Goal: Task Accomplishment & Management: Use online tool/utility

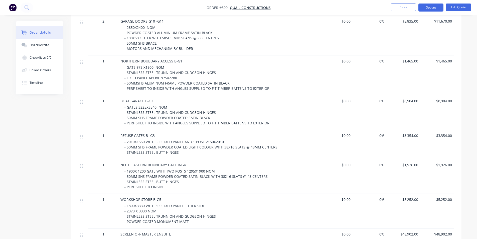
scroll to position [200, 0]
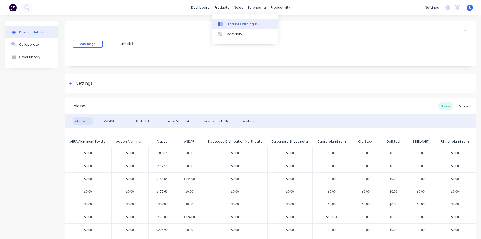
click at [228, 23] on div "Product Catalogue" at bounding box center [242, 24] width 31 height 5
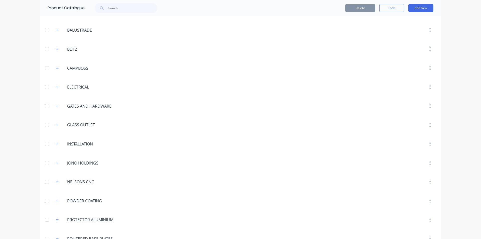
scroll to position [212, 0]
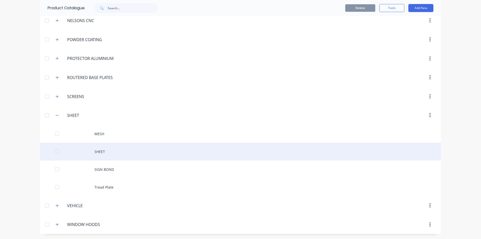
click at [97, 148] on div "SHEET" at bounding box center [240, 151] width 401 height 18
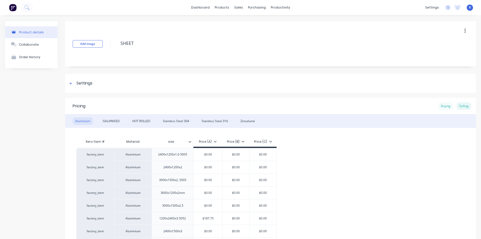
click at [447, 105] on div "Buying" at bounding box center [445, 106] width 15 height 8
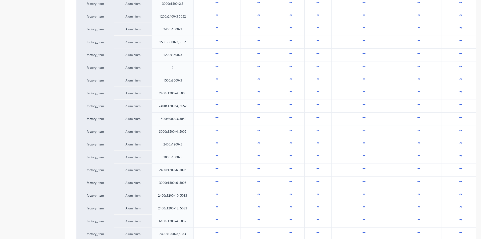
scroll to position [225, 0]
type textarea "x"
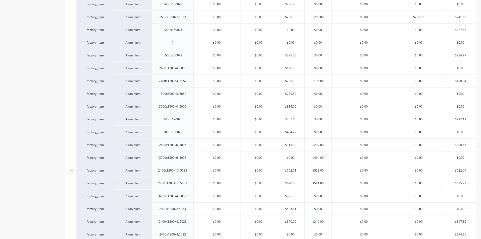
type input "$552.01"
drag, startPoint x: 296, startPoint y: 172, endPoint x: 288, endPoint y: 172, distance: 8.8
click at [288, 172] on input "$552.01" at bounding box center [290, 170] width 27 height 5
type textarea "x"
type input "$59"
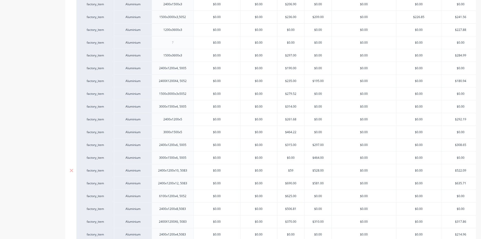
type textarea "x"
type input "$595"
type input "$528.00"
click at [323, 170] on input "$528.00" at bounding box center [317, 170] width 27 height 5
drag, startPoint x: 325, startPoint y: 170, endPoint x: 316, endPoint y: 171, distance: 8.5
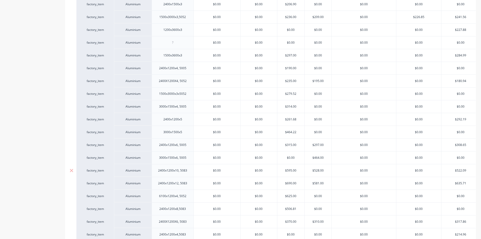
click at [316, 171] on input "$528.00" at bounding box center [317, 170] width 27 height 5
type textarea "x"
type input "$575"
type textarea "x"
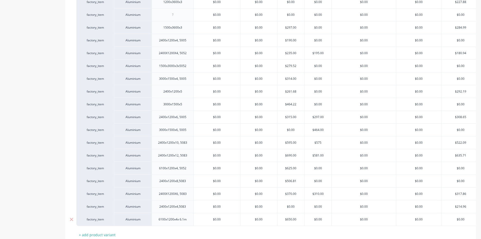
scroll to position [293, 0]
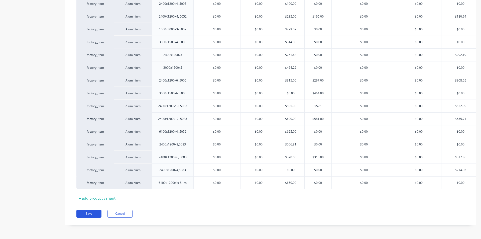
type input "$575"
click at [86, 212] on button "Save" at bounding box center [88, 213] width 25 height 8
type textarea "x"
